Goal: Check status: Check status

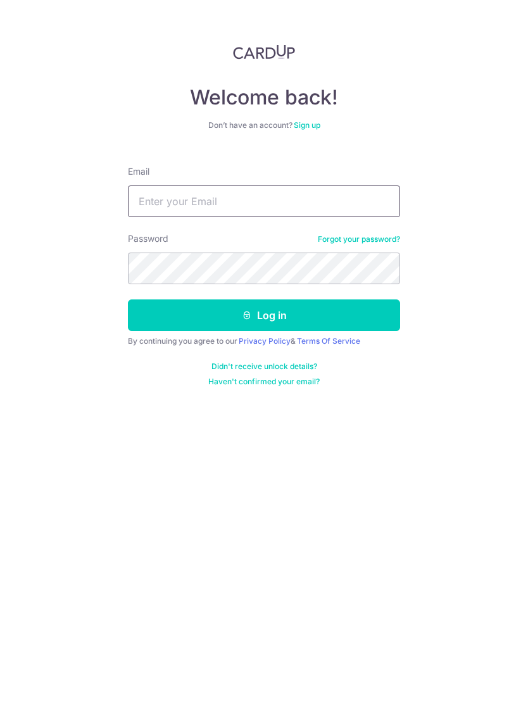
type input "[EMAIL_ADDRESS][DOMAIN_NAME]"
click at [264, 315] on button "Log in" at bounding box center [264, 315] width 272 height 32
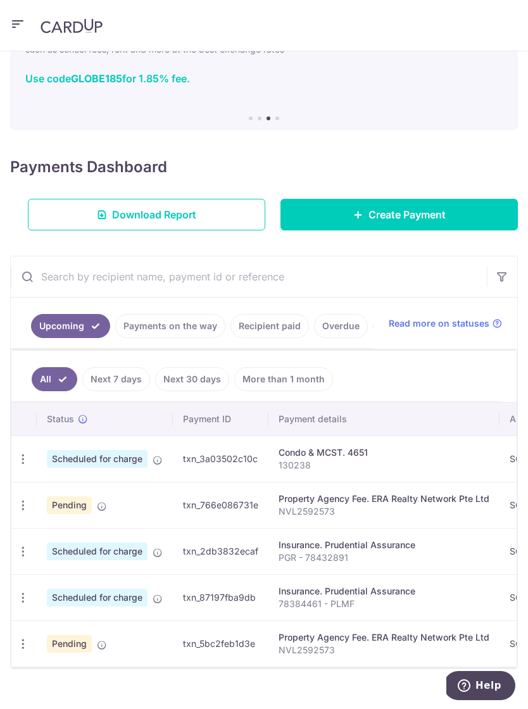
click at [102, 501] on icon at bounding box center [102, 506] width 10 height 10
click at [194, 332] on link "Payments on the way" at bounding box center [170, 326] width 110 height 24
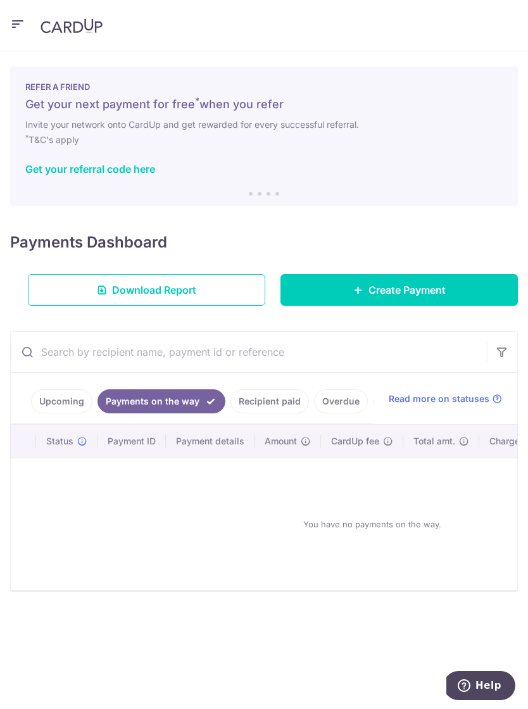
click at [277, 406] on link "Recipient paid" at bounding box center [269, 401] width 78 height 24
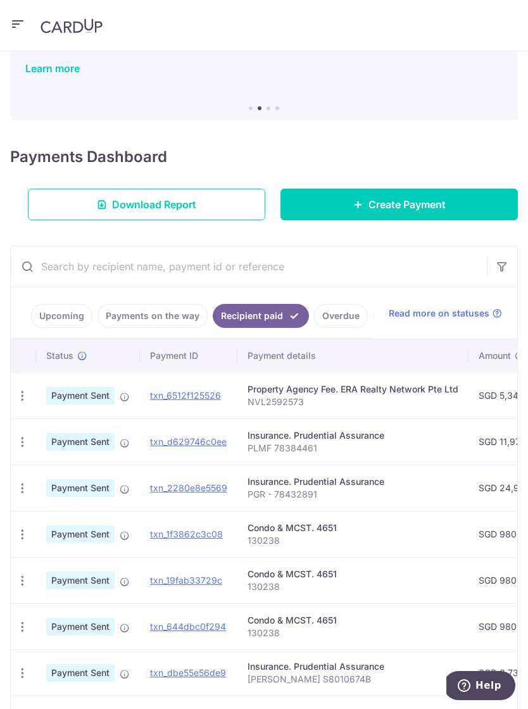
scroll to position [0, -1]
click at [60, 308] on link "Upcoming" at bounding box center [61, 316] width 61 height 24
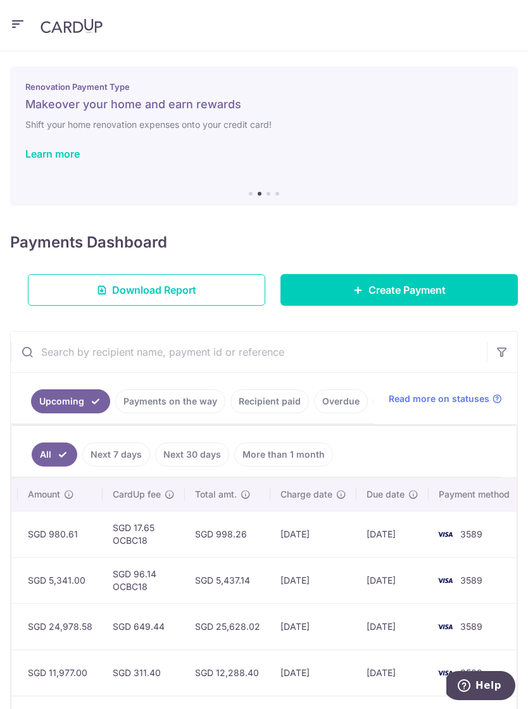
scroll to position [0, 481]
